Goal: Task Accomplishment & Management: Use online tool/utility

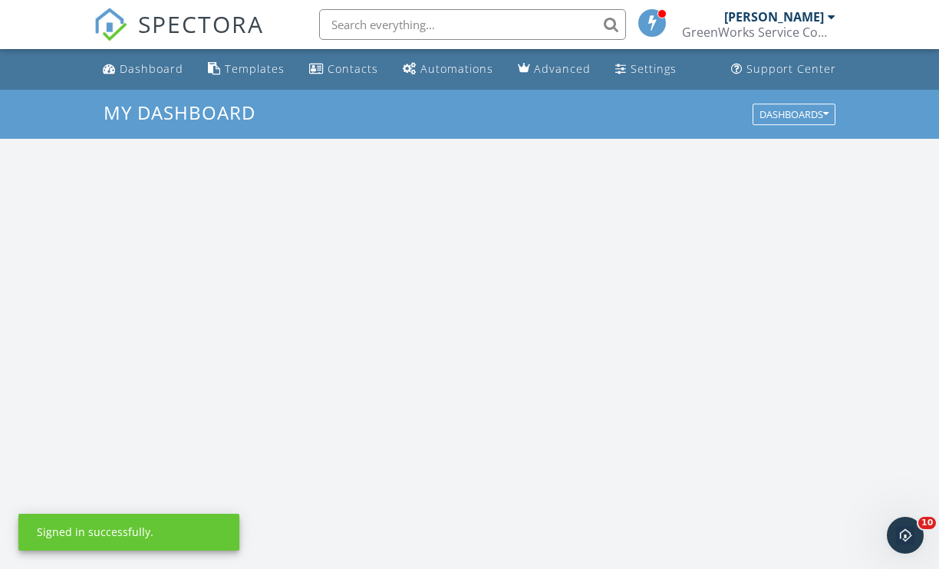
scroll to position [1420, 963]
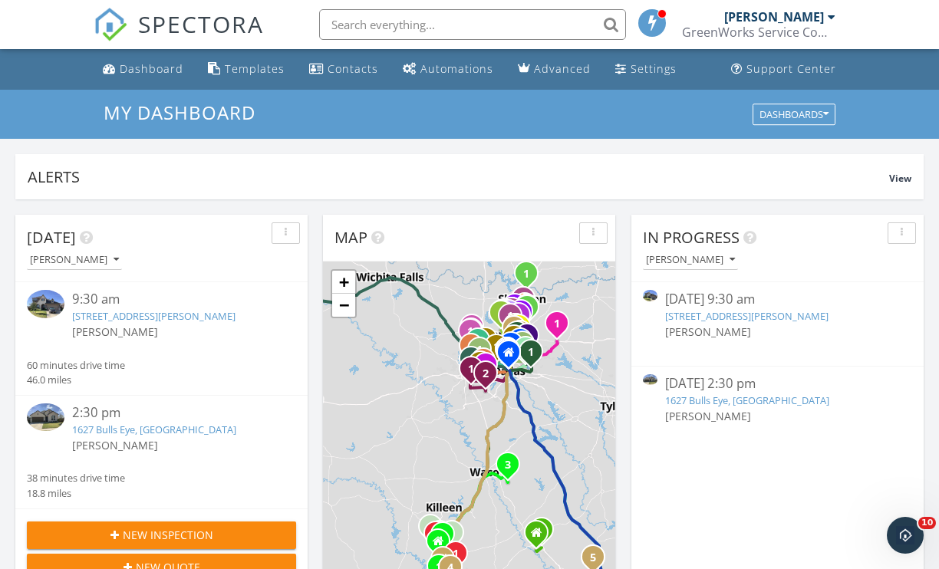
click at [218, 318] on link "[STREET_ADDRESS][PERSON_NAME]" at bounding box center [153, 316] width 163 height 14
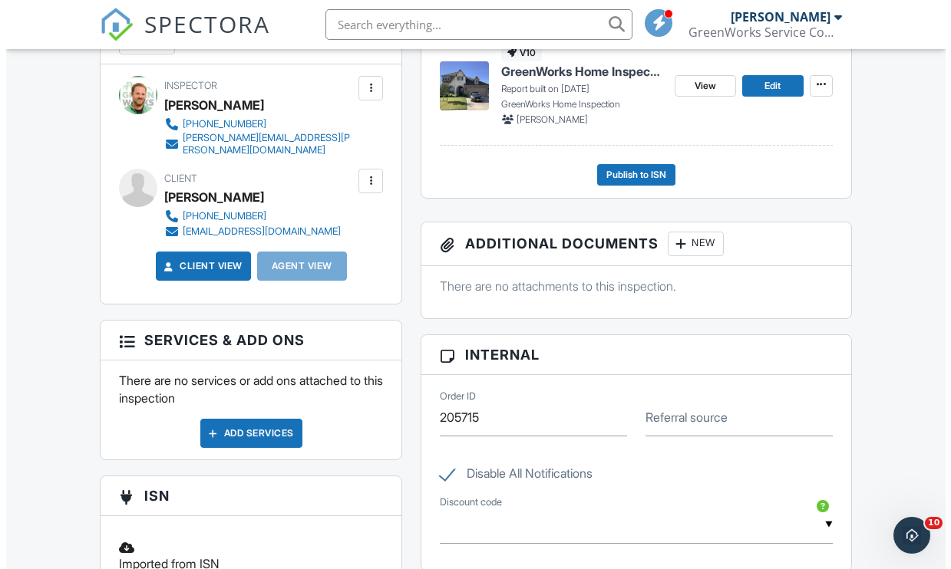
scroll to position [307, 0]
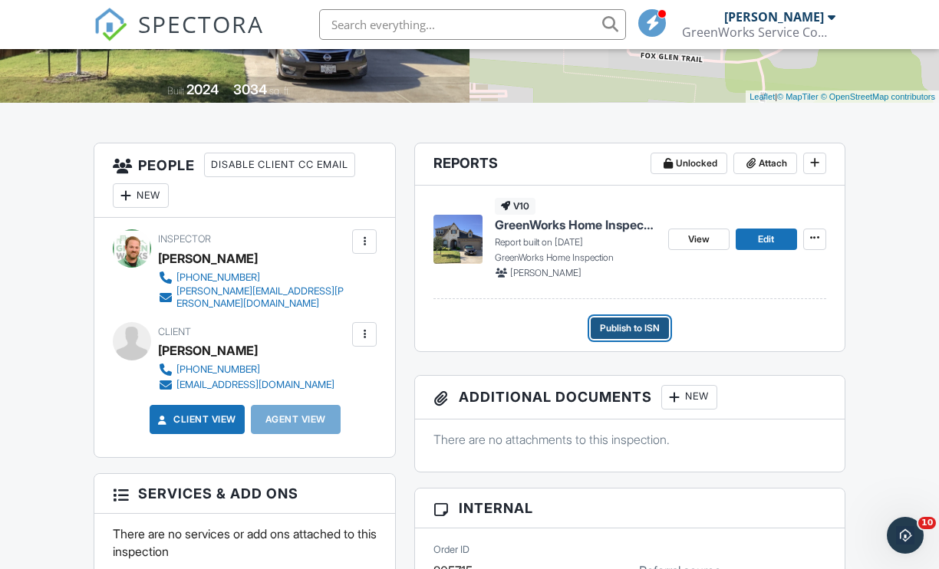
click at [629, 328] on span "Publish to ISN" at bounding box center [630, 328] width 60 height 15
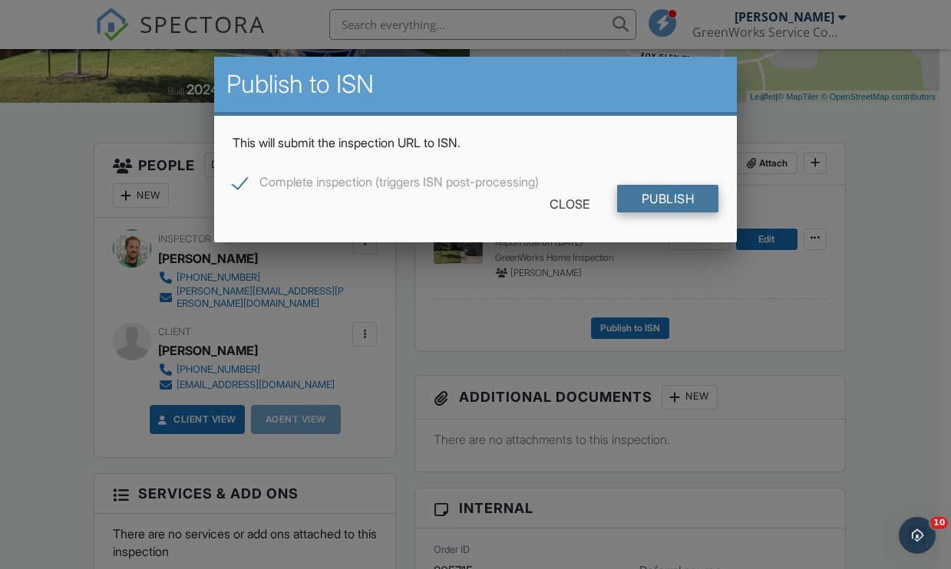
click at [668, 198] on input "Publish" at bounding box center [668, 199] width 102 height 28
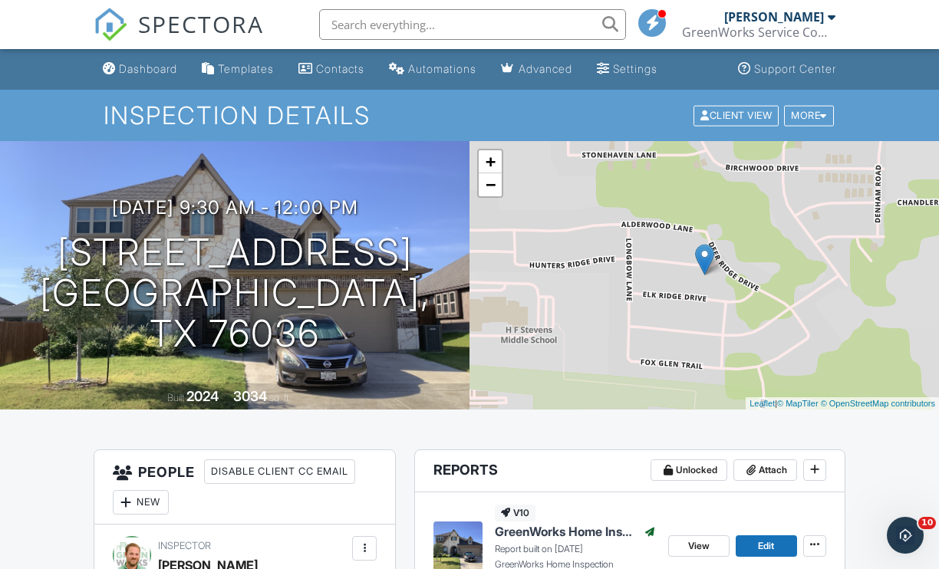
click at [147, 68] on div "Dashboard" at bounding box center [148, 68] width 58 height 13
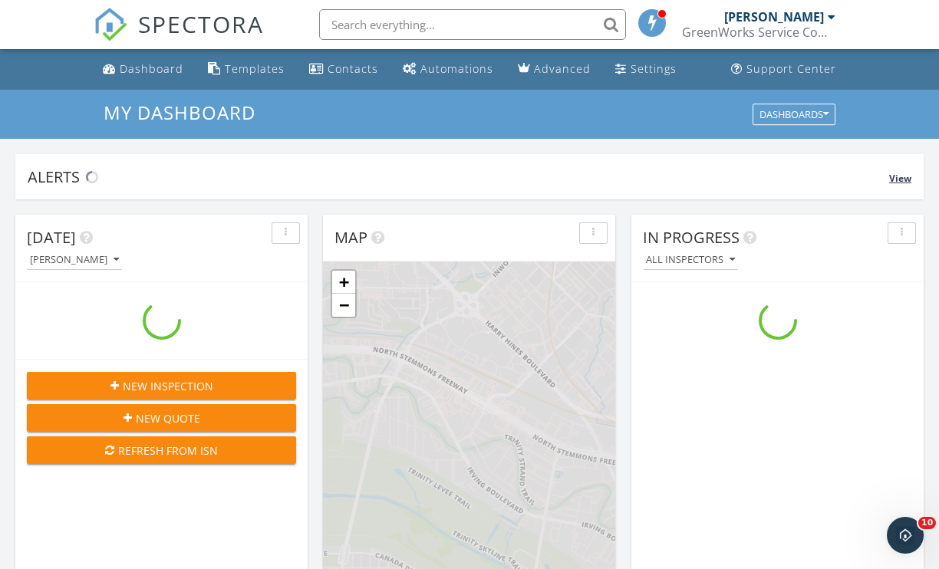
scroll to position [1420, 963]
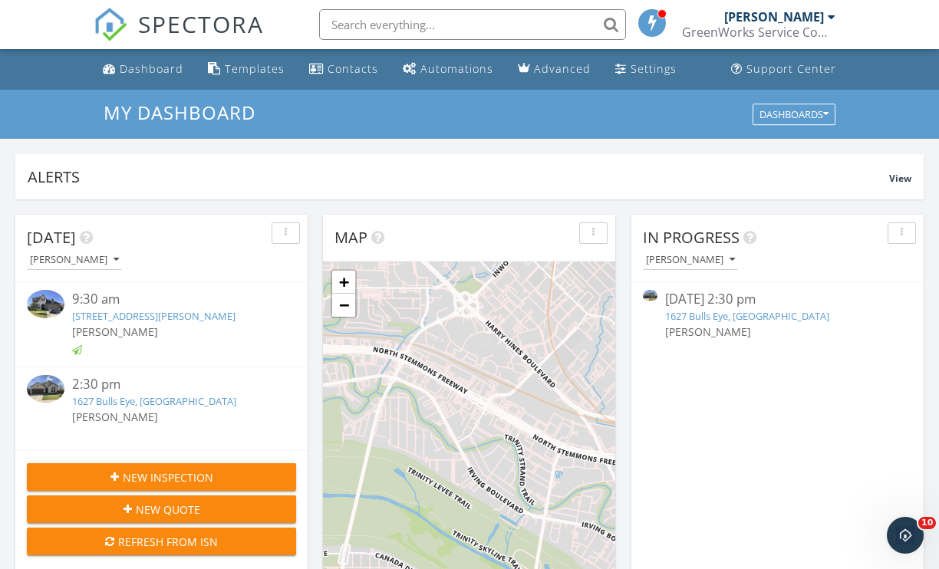
click at [146, 408] on div "1627 Bulls Eye, [GEOGRAPHIC_DATA]" at bounding box center [173, 401] width 202 height 15
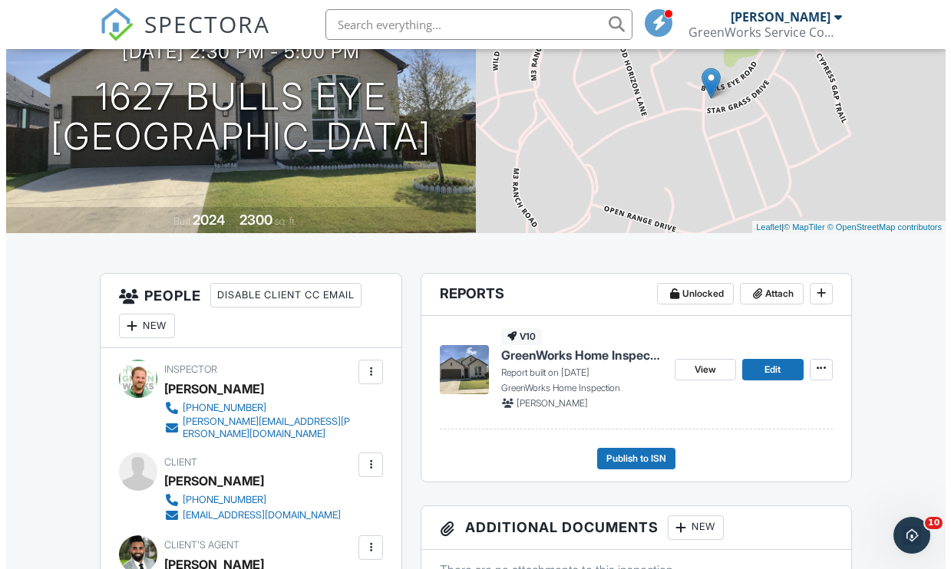
scroll to position [153, 0]
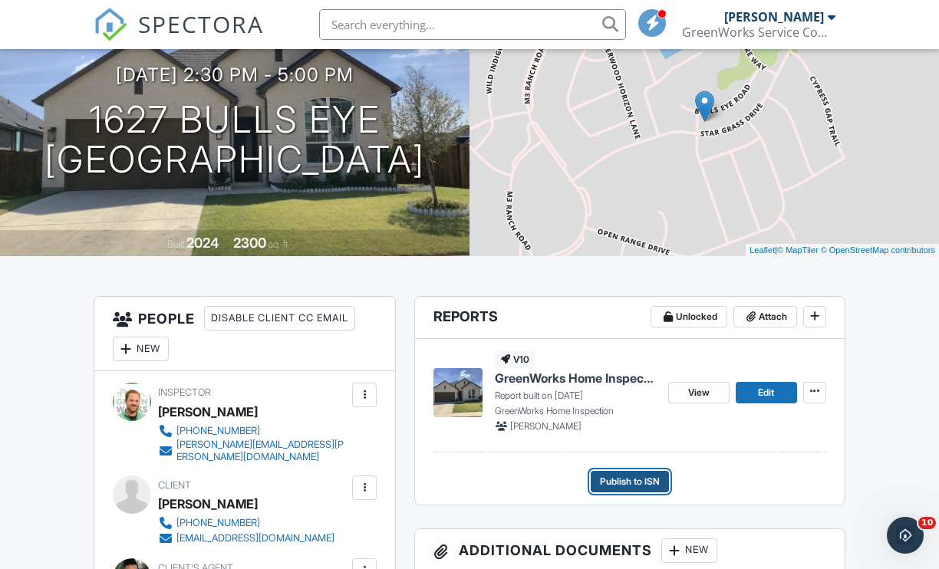
click at [622, 483] on span "Publish to ISN" at bounding box center [630, 481] width 60 height 15
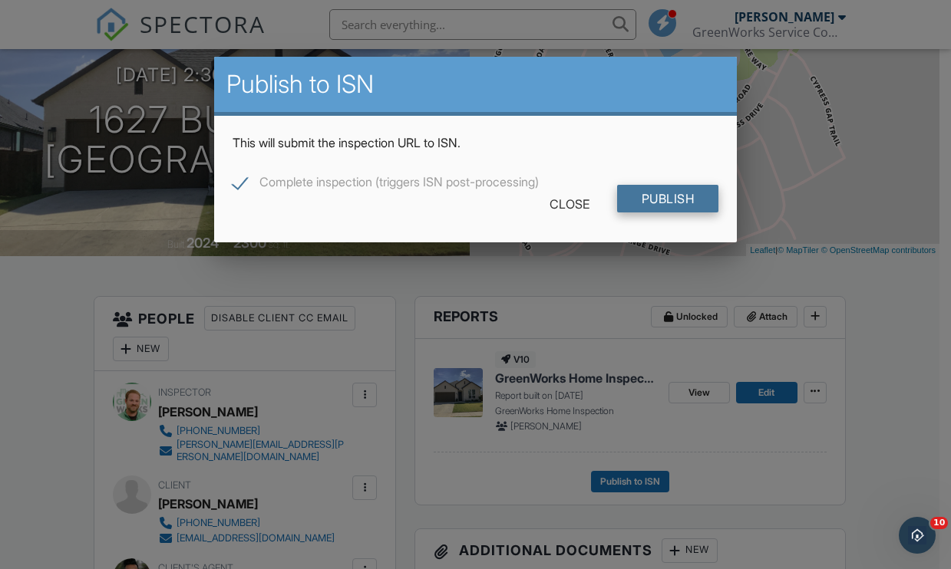
click at [668, 194] on input "Publish" at bounding box center [668, 199] width 102 height 28
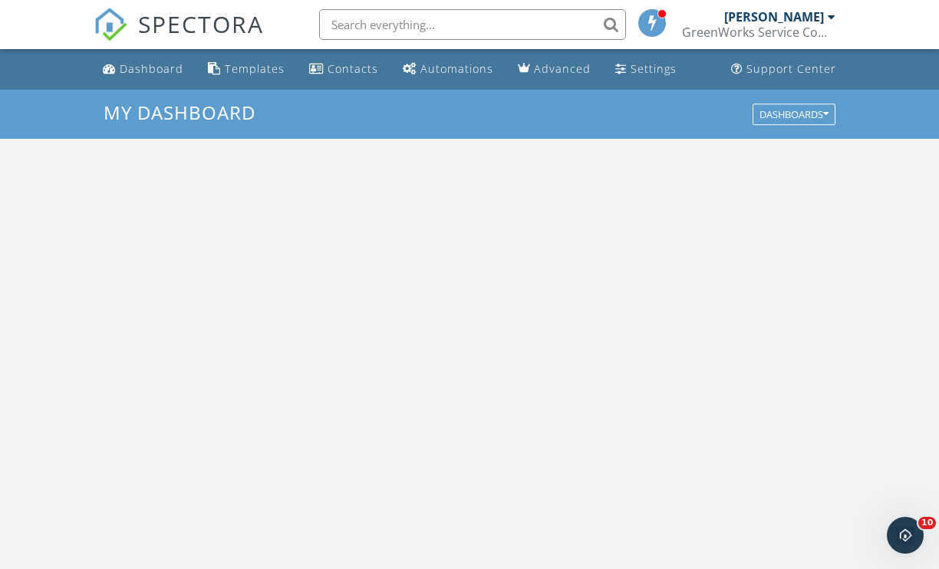
scroll to position [1420, 963]
